Goal: Task Accomplishment & Management: Use online tool/utility

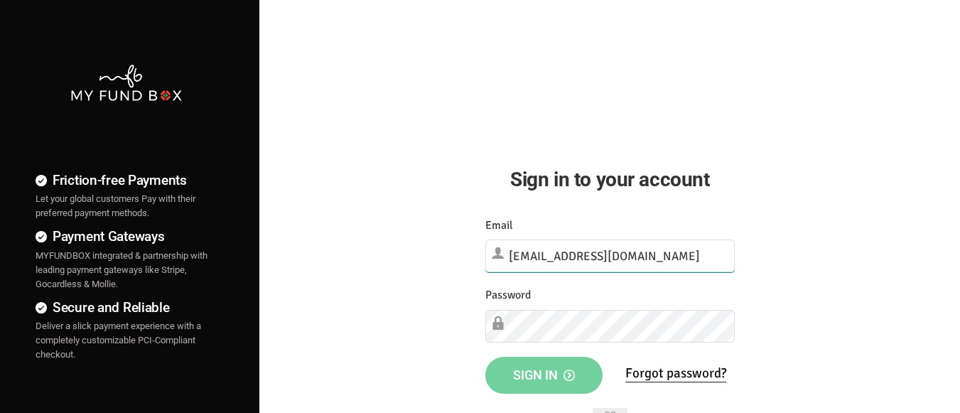
type input "[EMAIL_ADDRESS][DOMAIN_NAME]"
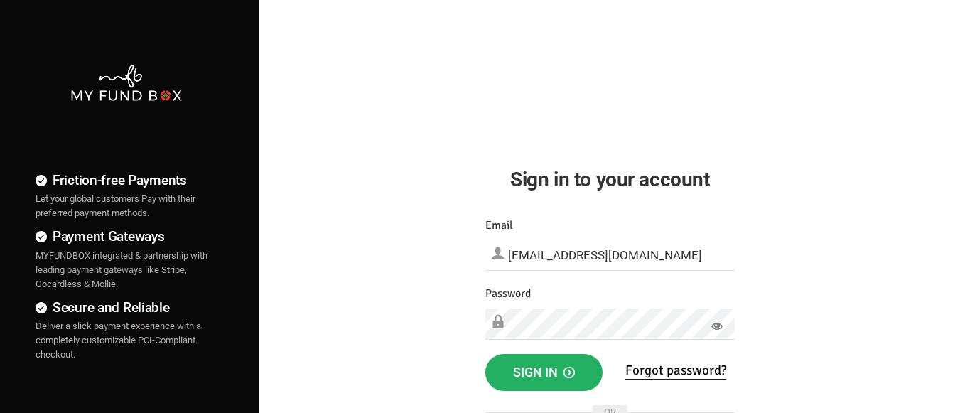
click at [544, 373] on span "Sign in" at bounding box center [544, 372] width 62 height 15
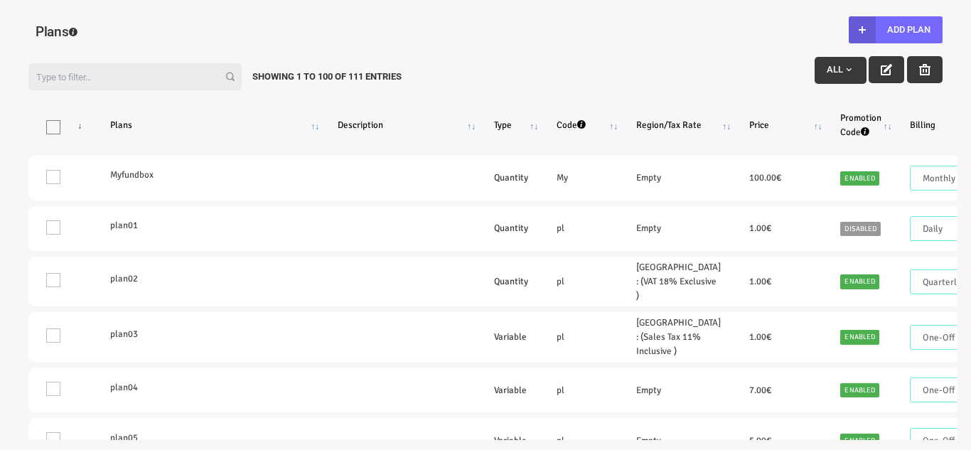
select select "100"
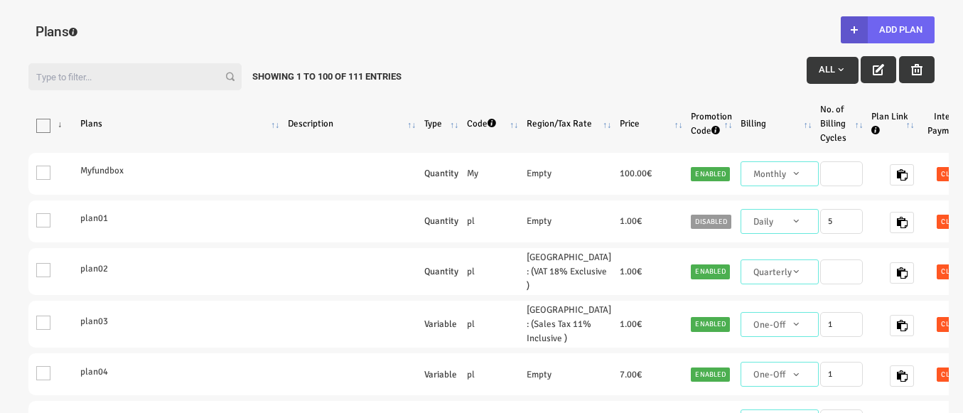
click at [887, 30] on button "Add Plan" at bounding box center [888, 29] width 94 height 27
type input "100"
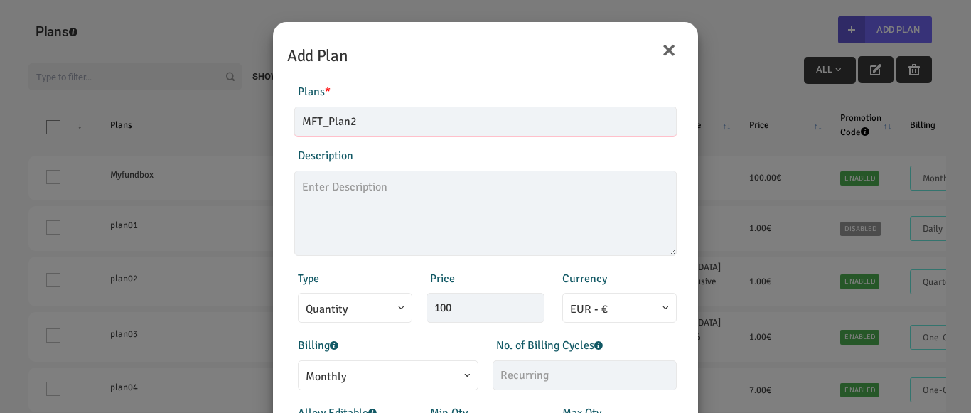
type input "MFT_Plan2"
type textarea "MFT_Plan2_description"
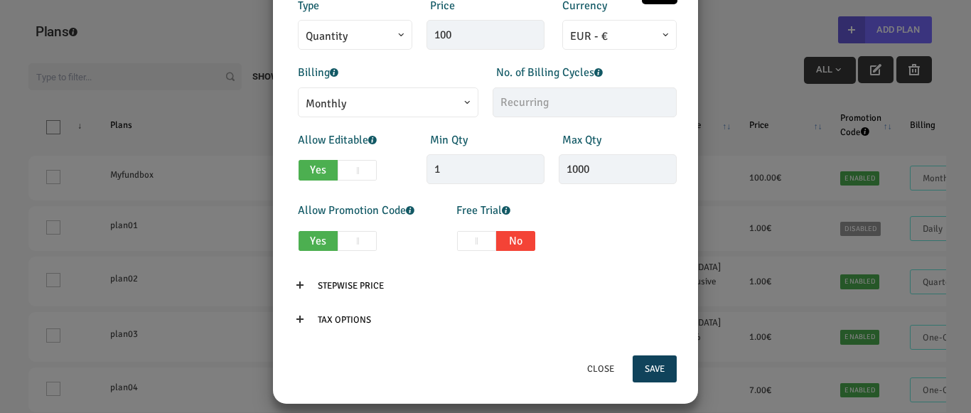
scroll to position [284, 0]
